Goal: Check status: Check status

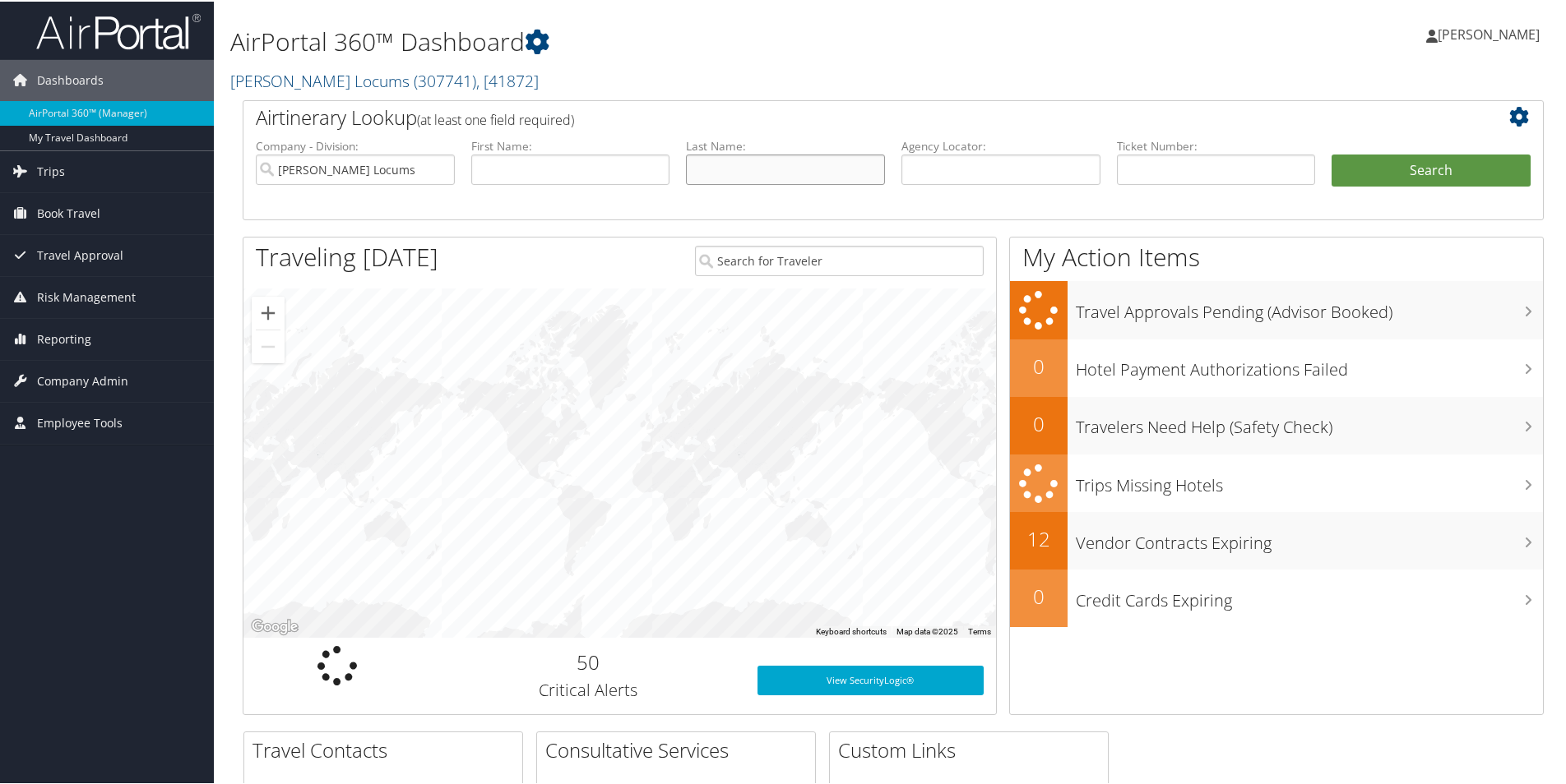
click at [734, 175] on input "text" at bounding box center [785, 167] width 200 height 30
type input "york"
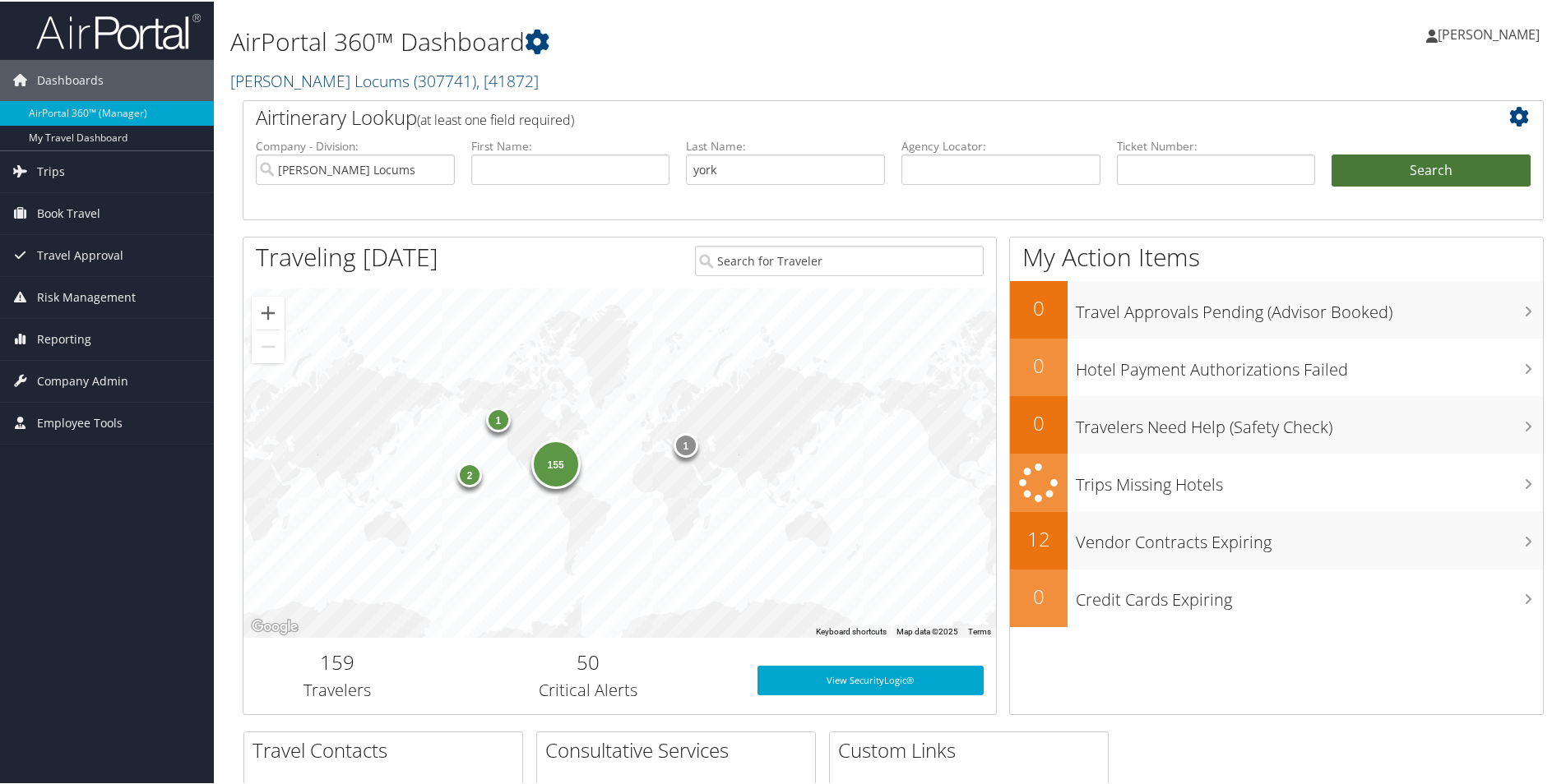
click at [1450, 176] on button "Search" at bounding box center [1431, 169] width 200 height 33
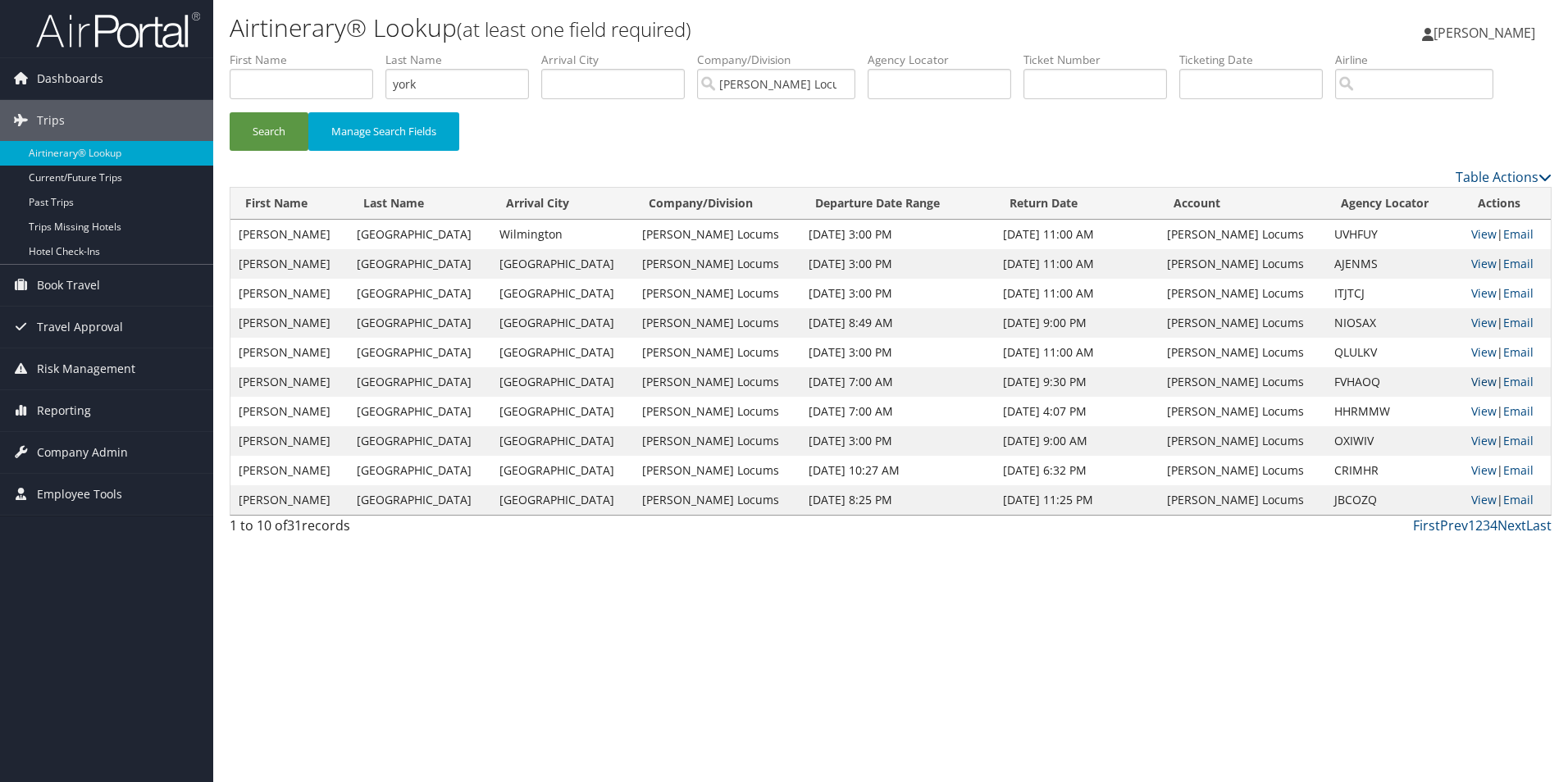
click at [1471, 384] on link "View" at bounding box center [1484, 381] width 25 height 16
click at [1471, 293] on link "View" at bounding box center [1484, 293] width 25 height 16
click at [1471, 230] on link "View" at bounding box center [1484, 234] width 25 height 16
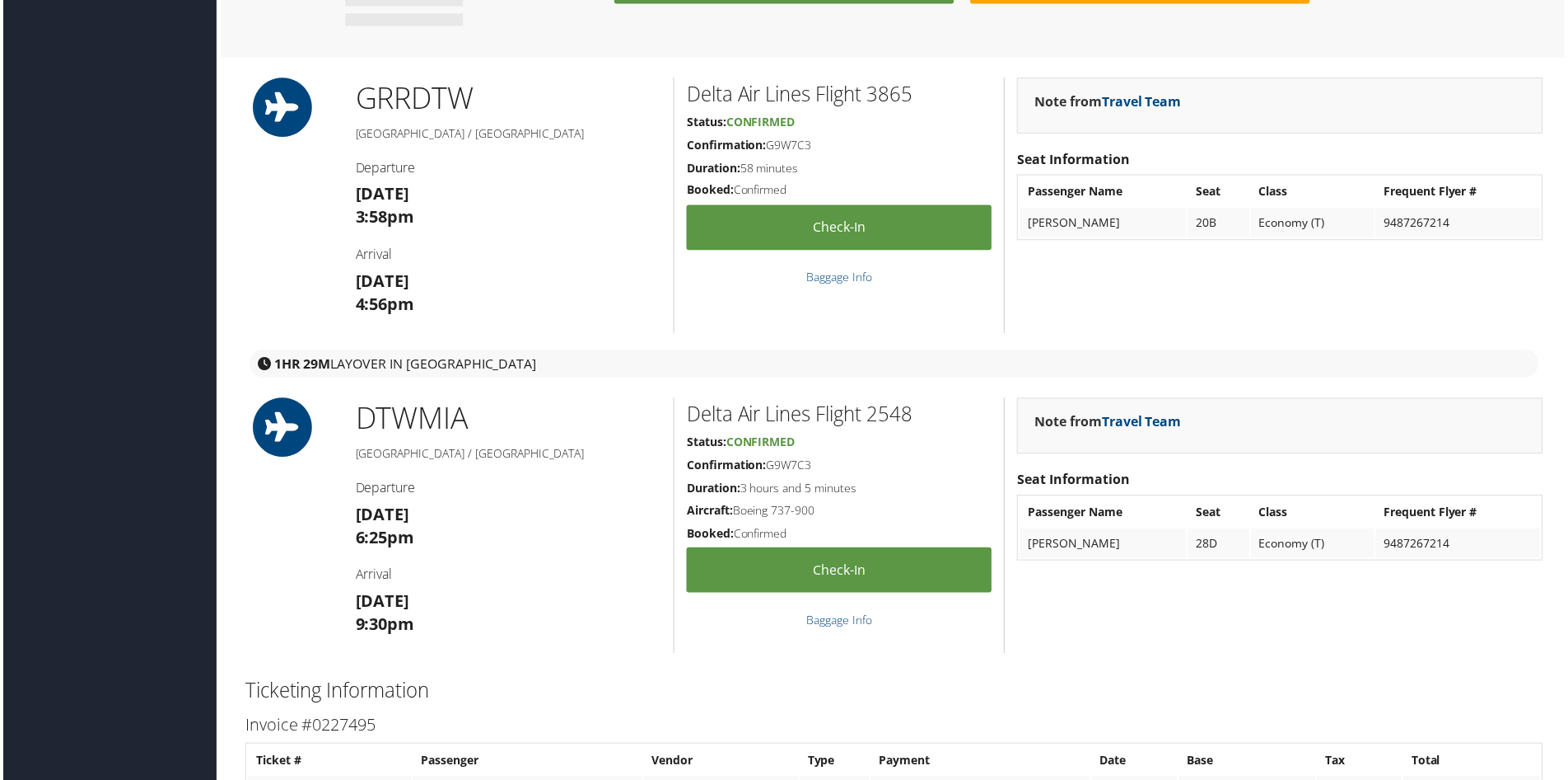
scroll to position [1297, 0]
